Goal: Task Accomplishment & Management: Use online tool/utility

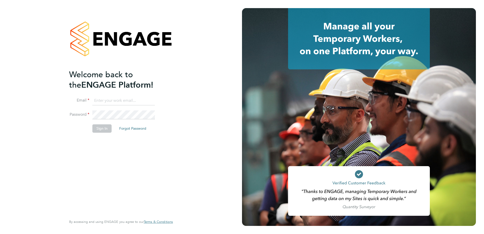
type input "nathan.eyre@vistry.co.uk"
click at [104, 130] on button "Sign In" at bounding box center [101, 128] width 19 height 8
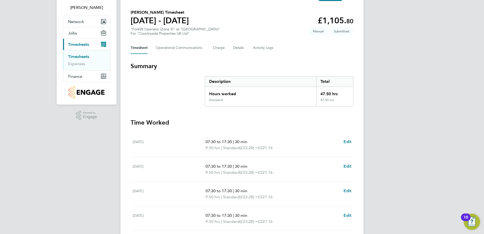
scroll to position [126, 0]
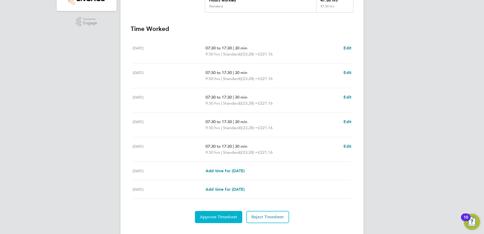
click at [223, 217] on span "Approve Timesheet" at bounding box center [218, 216] width 37 height 5
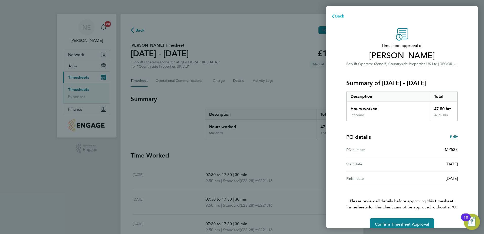
click at [337, 14] on span "Back" at bounding box center [339, 16] width 9 height 5
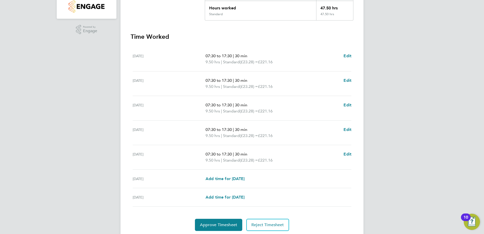
scroll to position [136, 0]
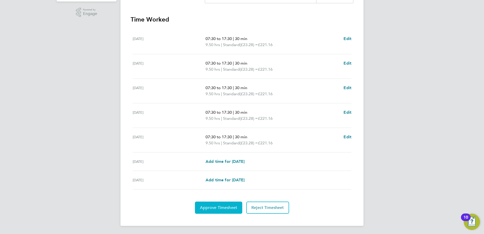
click at [224, 206] on span "Approve Timesheet" at bounding box center [218, 207] width 37 height 5
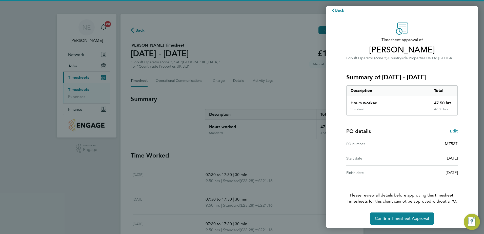
scroll to position [9, 0]
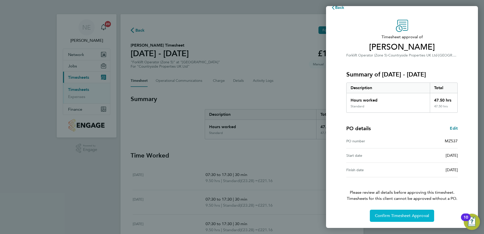
click at [391, 212] on button "Confirm Timesheet Approval" at bounding box center [401, 215] width 64 height 12
